Goal: Navigation & Orientation: Find specific page/section

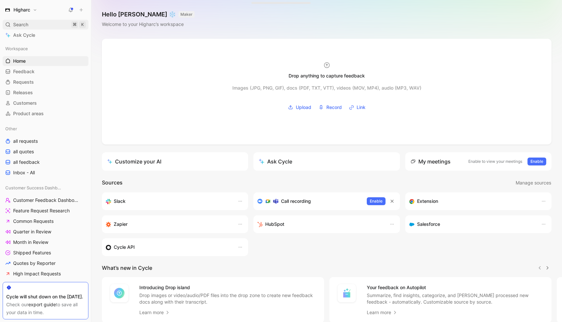
click at [23, 25] on span "Search" at bounding box center [20, 25] width 15 height 8
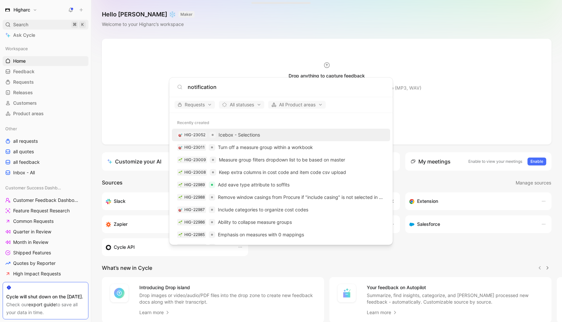
type input "notifications"
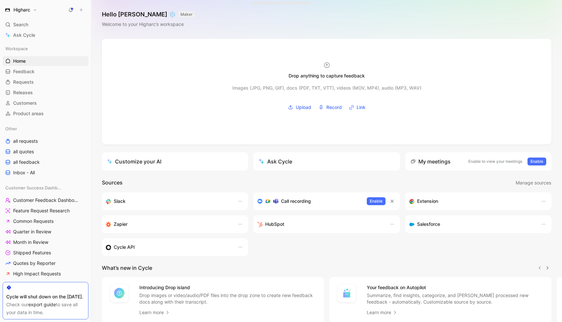
click at [19, 3] on div "Higharc Search ⌘ K Ask Cycle Workspace Home G then H Feedback G then F Requests…" at bounding box center [45, 161] width 91 height 322
click at [21, 9] on h1 "Higharc" at bounding box center [21, 10] width 17 height 6
click at [39, 69] on div "Workspace settings G then S" at bounding box center [44, 67] width 81 height 11
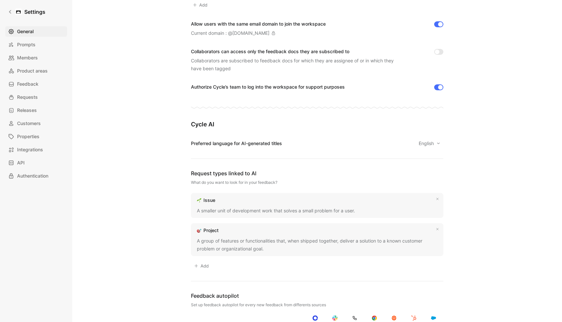
scroll to position [191, 0]
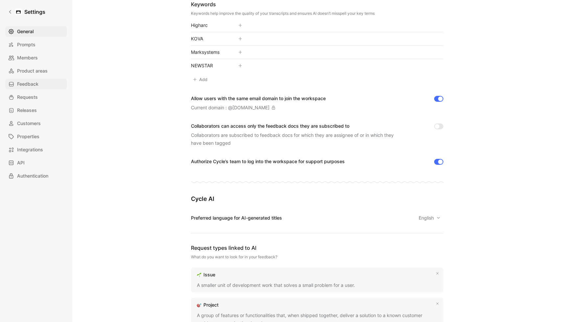
click at [36, 84] on span "Feedback" at bounding box center [27, 84] width 21 height 8
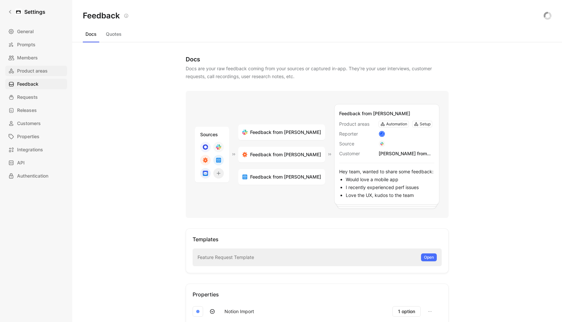
click at [37, 67] on span "Product areas" at bounding box center [32, 71] width 31 height 8
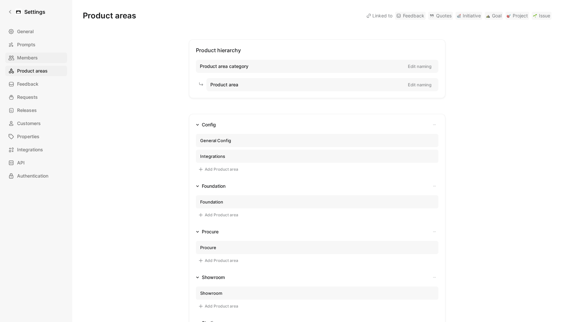
click at [33, 55] on span "Members" at bounding box center [27, 58] width 21 height 8
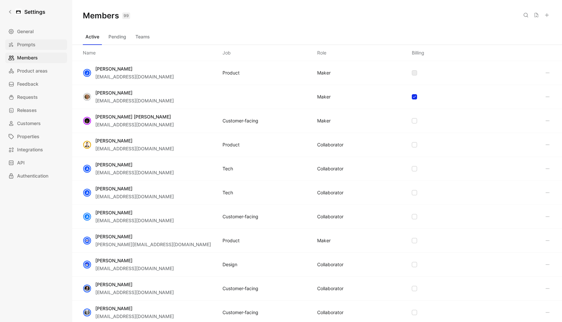
click at [33, 41] on span "Prompts" at bounding box center [26, 45] width 18 height 8
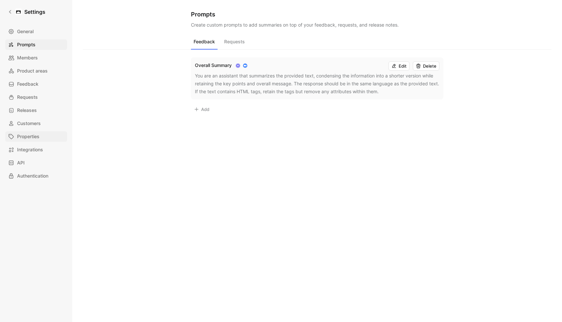
click at [41, 138] on link "Properties" at bounding box center [36, 136] width 62 height 11
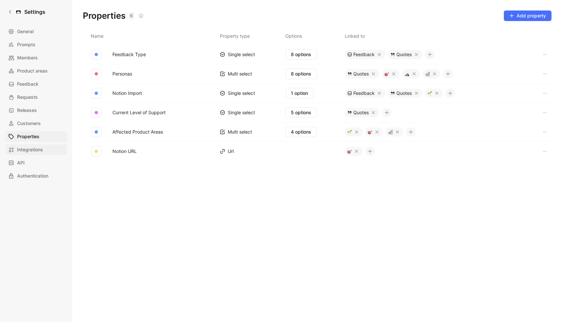
click at [41, 154] on link "Integrations" at bounding box center [36, 150] width 62 height 11
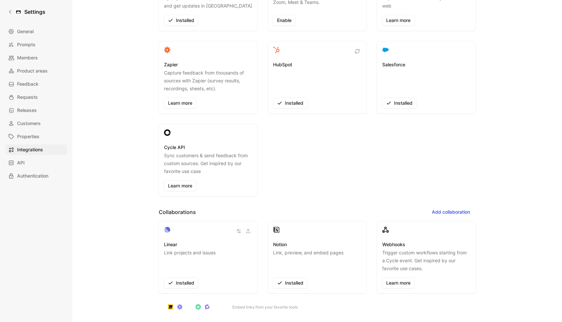
scroll to position [169, 0]
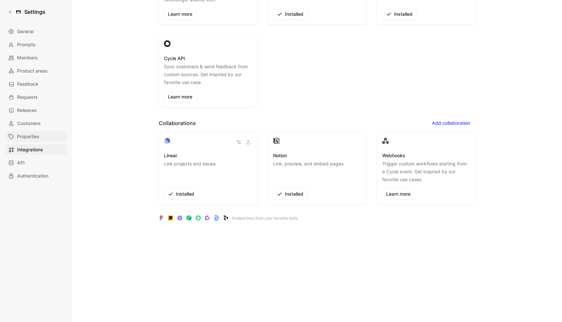
click at [41, 136] on link "Properties" at bounding box center [36, 136] width 62 height 11
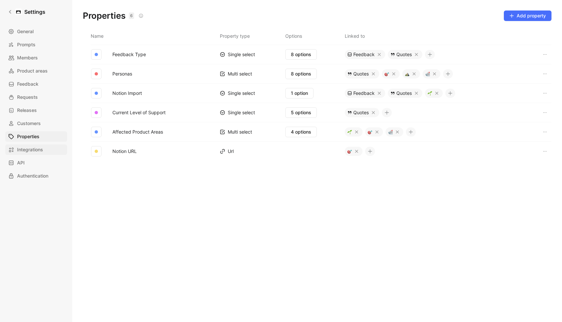
click at [37, 150] on span "Integrations" at bounding box center [30, 150] width 26 height 8
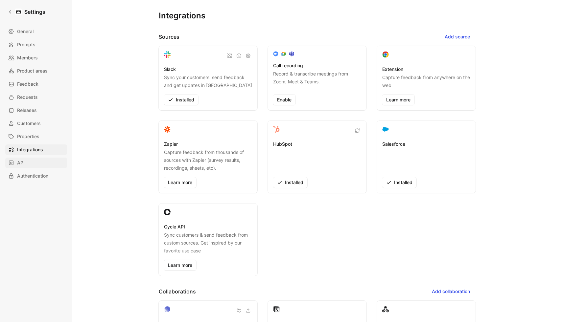
click at [24, 163] on span "API" at bounding box center [21, 163] width 8 height 8
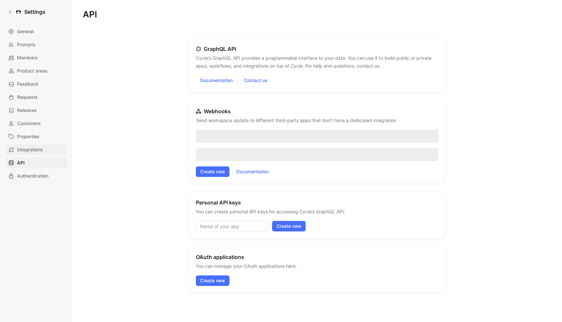
click at [29, 150] on span "Integrations" at bounding box center [30, 150] width 26 height 8
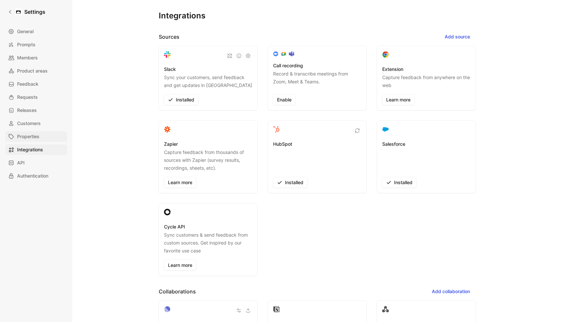
click at [31, 138] on span "Properties" at bounding box center [28, 137] width 22 height 8
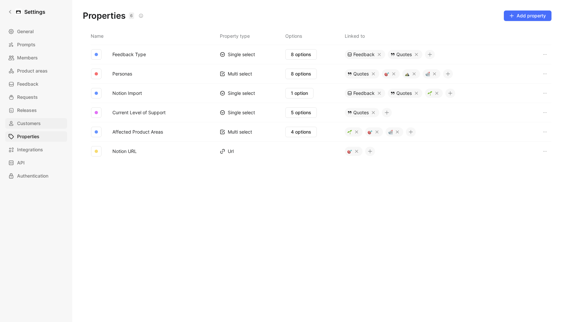
click at [35, 121] on span "Customers" at bounding box center [29, 124] width 24 height 8
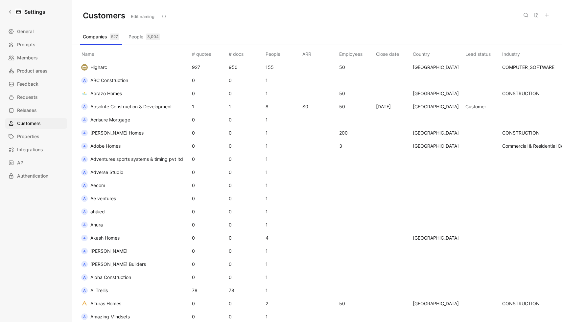
click at [34, 105] on div "General Prompts Members Product areas Feedback Requests Releases Customers Prop…" at bounding box center [38, 103] width 66 height 155
click at [33, 111] on span "Releases" at bounding box center [27, 110] width 20 height 8
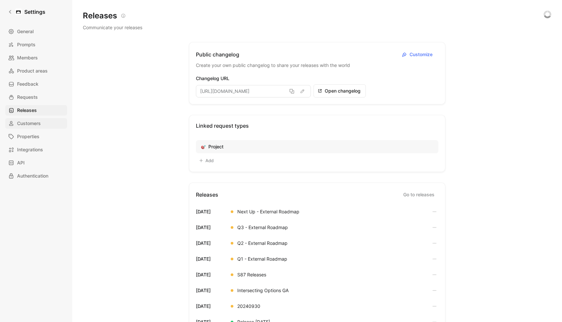
click at [31, 121] on span "Customers" at bounding box center [29, 124] width 24 height 8
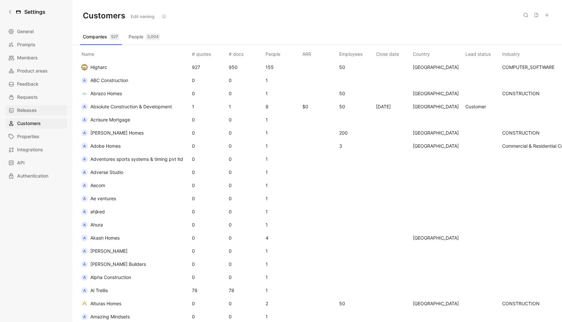
click at [22, 111] on span "Releases" at bounding box center [27, 110] width 20 height 8
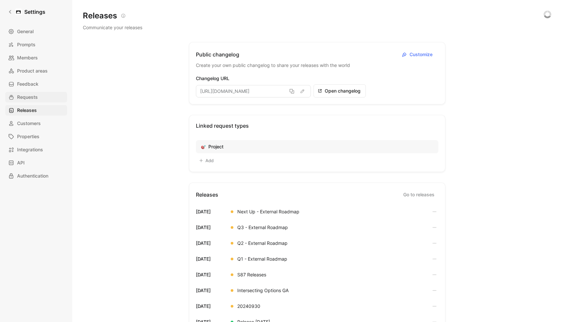
click at [28, 101] on link "Requests" at bounding box center [36, 97] width 62 height 11
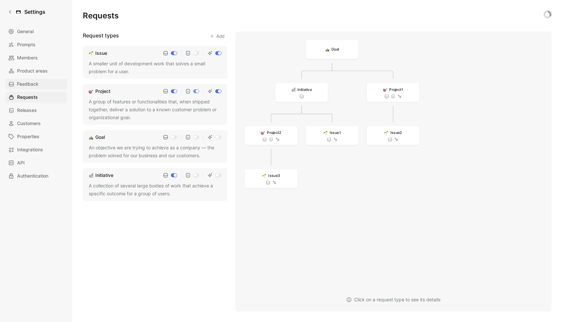
click at [31, 87] on span "Feedback" at bounding box center [27, 84] width 21 height 8
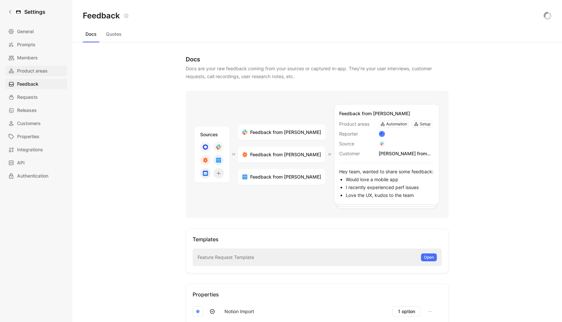
click at [36, 70] on span "Product areas" at bounding box center [32, 71] width 31 height 8
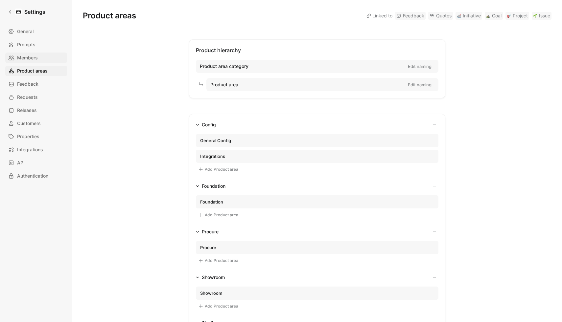
click at [34, 61] on span "Members" at bounding box center [27, 58] width 21 height 8
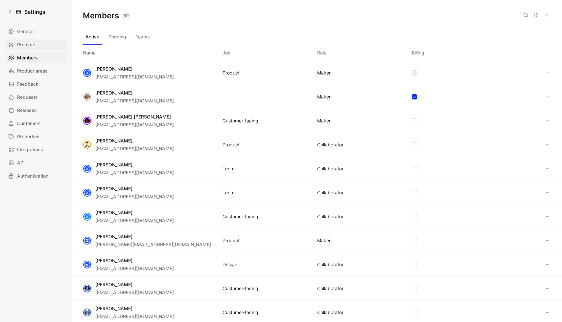
click at [33, 48] on span "Prompts" at bounding box center [26, 45] width 18 height 8
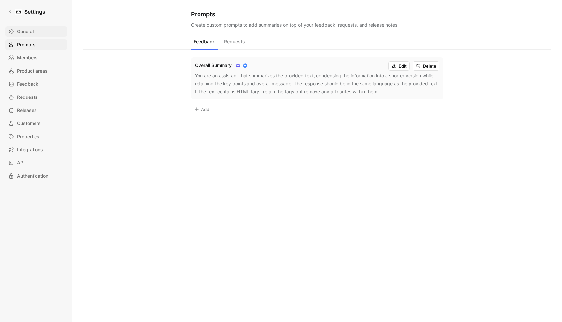
click at [31, 35] on span "General" at bounding box center [25, 32] width 16 height 8
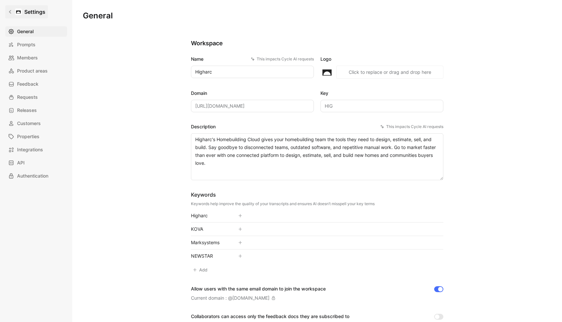
click at [9, 10] on icon at bounding box center [10, 12] width 5 height 5
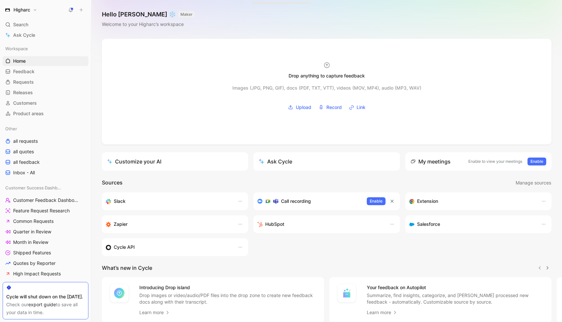
click at [72, 11] on icon at bounding box center [70, 9] width 5 height 5
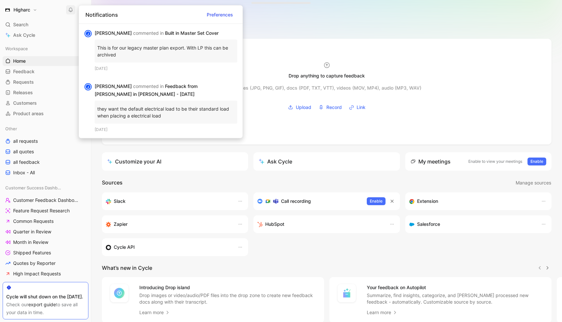
click at [220, 18] on span "Preferences" at bounding box center [220, 15] width 26 height 8
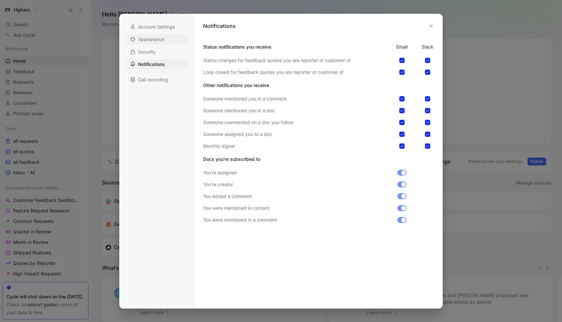
click at [154, 42] on span "Appearance" at bounding box center [151, 39] width 26 height 7
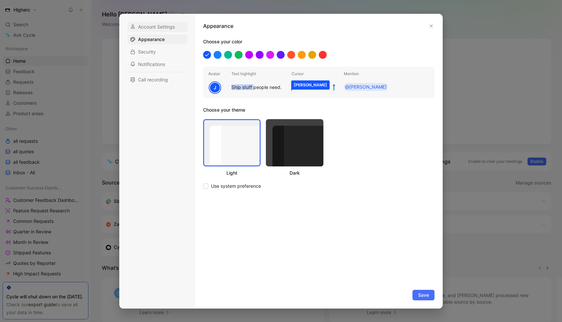
click at [154, 28] on span "Account Settings" at bounding box center [156, 27] width 37 height 7
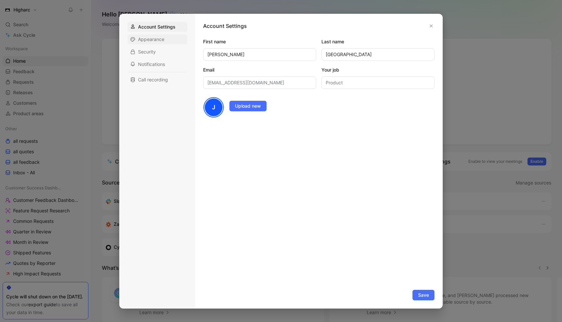
click at [152, 42] on span "Appearance" at bounding box center [151, 39] width 26 height 7
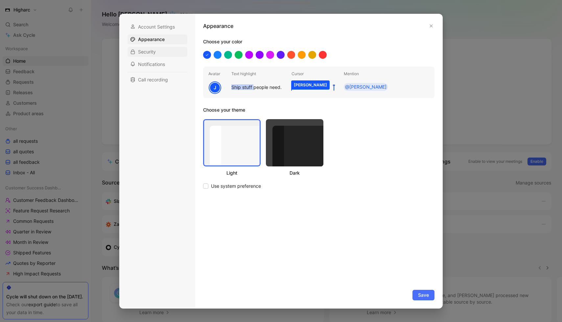
click at [150, 56] on div "Security" at bounding box center [158, 52] width 60 height 10
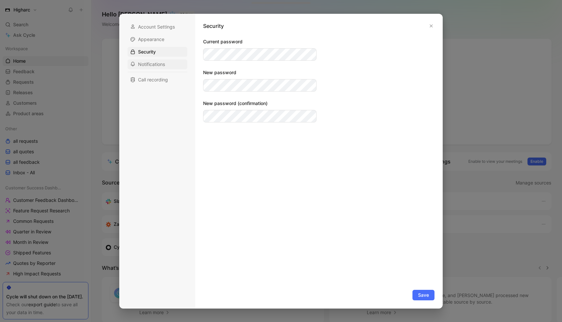
click at [154, 68] on div "Notifications" at bounding box center [158, 64] width 60 height 10
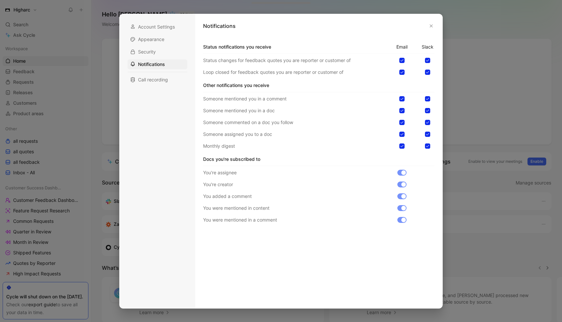
click at [104, 86] on div at bounding box center [281, 161] width 562 height 322
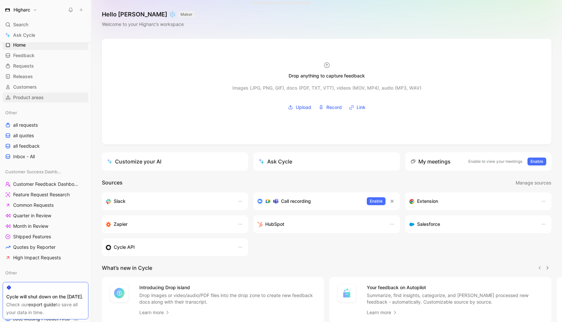
scroll to position [1, 0]
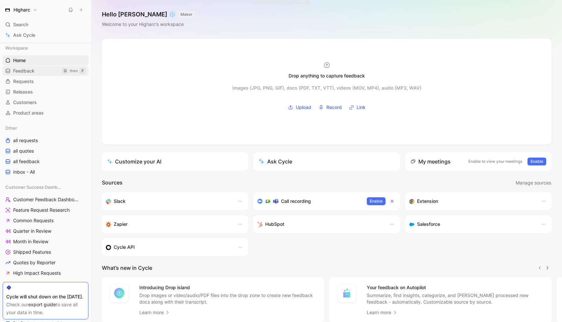
click at [30, 73] on span "Feedback" at bounding box center [23, 71] width 21 height 7
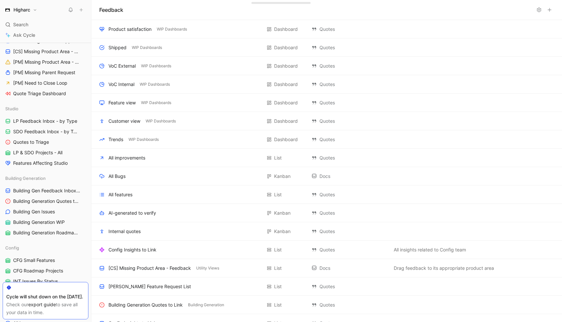
scroll to position [289, 0]
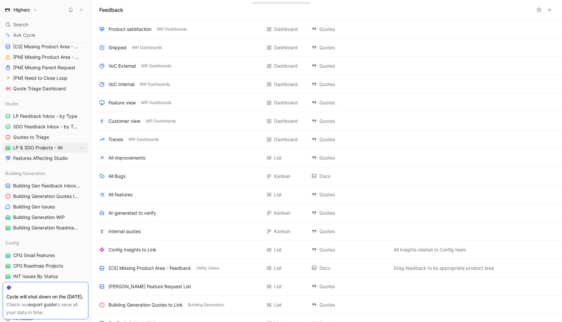
click at [56, 148] on span "LP & SDO Projects - All" at bounding box center [37, 148] width 49 height 7
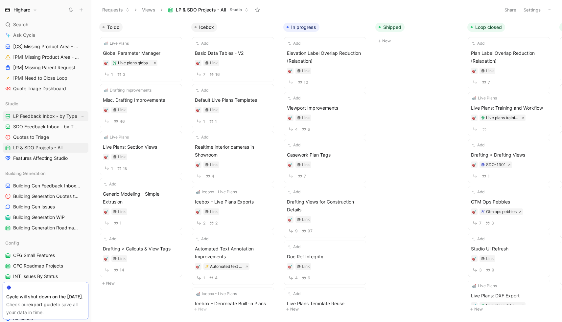
click at [49, 118] on span "LP Feedback Inbox - by Type" at bounding box center [45, 116] width 64 height 7
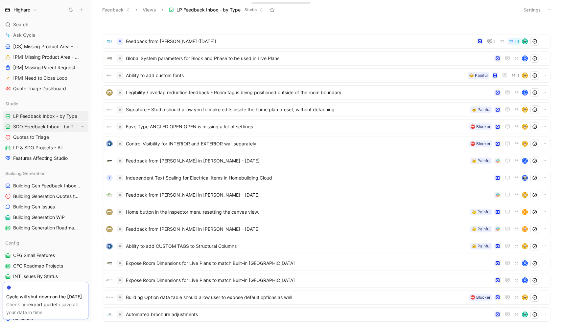
click at [51, 126] on span "SDO Feedback Inbox - by Type" at bounding box center [46, 127] width 66 height 7
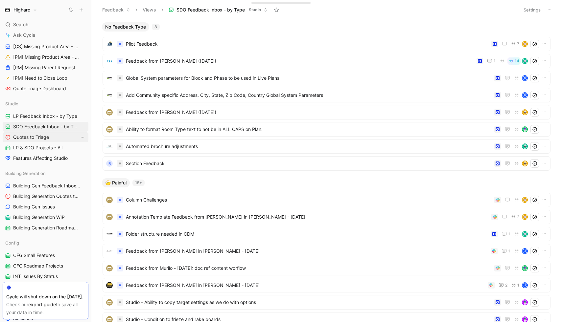
click at [45, 141] on link "Quotes to Triage" at bounding box center [46, 137] width 86 height 10
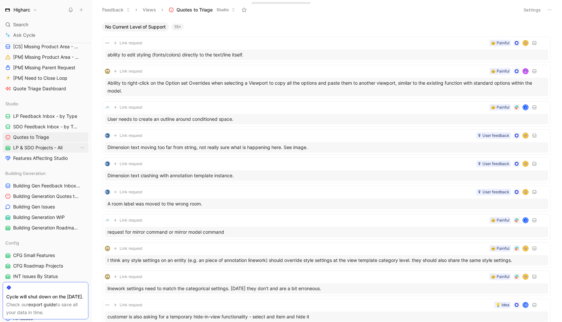
click at [48, 145] on span "LP & SDO Projects - All" at bounding box center [37, 148] width 49 height 7
